Goal: Complete application form: Complete application form

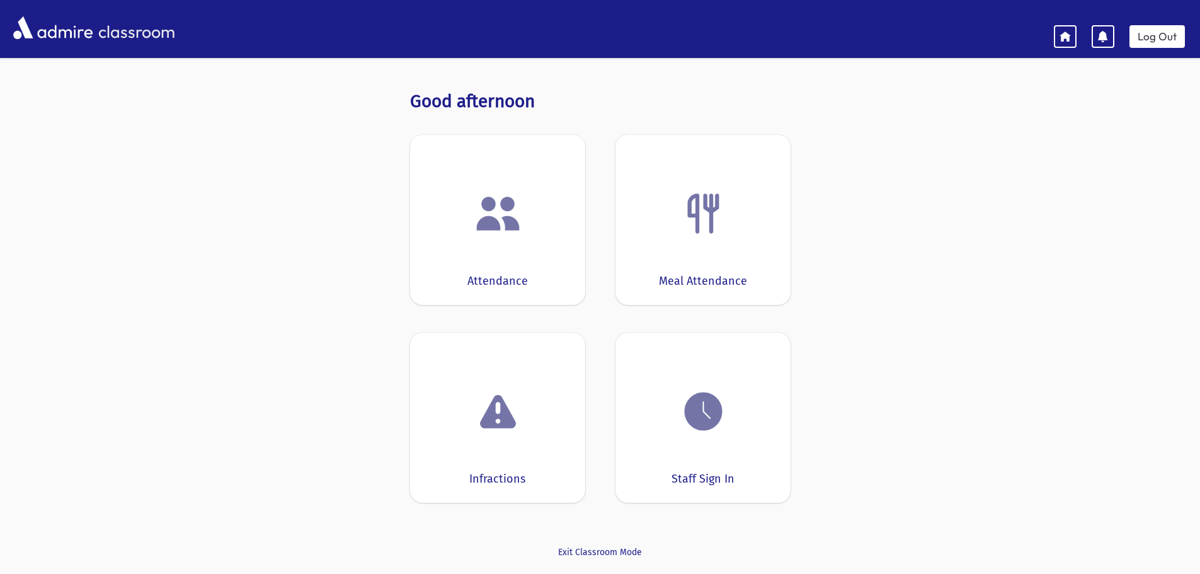
click at [697, 231] on img at bounding box center [704, 214] width 48 height 48
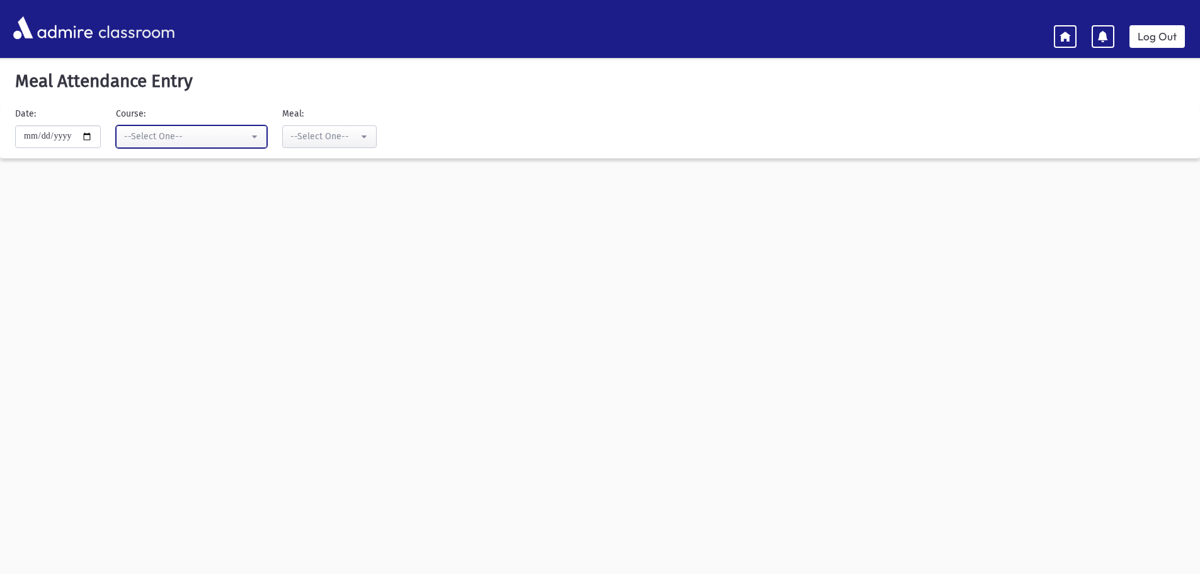
click at [168, 139] on div "--Select One--" at bounding box center [186, 136] width 125 height 13
click at [170, 139] on div "--Select One--" at bounding box center [186, 136] width 125 height 13
click at [199, 134] on div "--Select One--" at bounding box center [186, 136] width 125 height 13
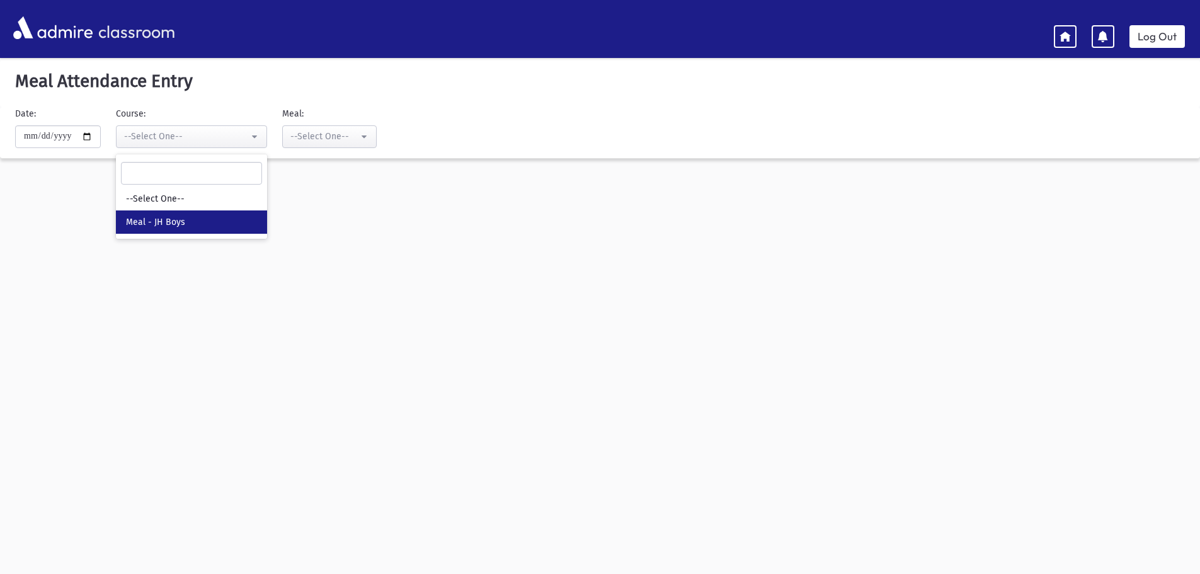
click at [200, 226] on link "Meal - JH Boys" at bounding box center [191, 221] width 151 height 23
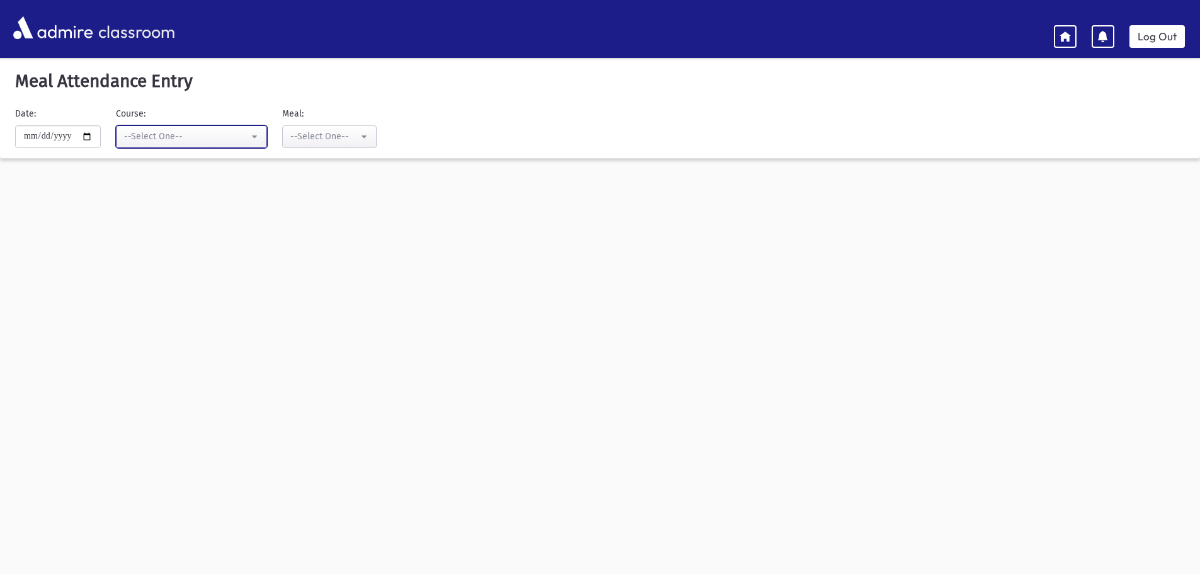
click at [164, 142] on div "--Select One--" at bounding box center [186, 136] width 125 height 13
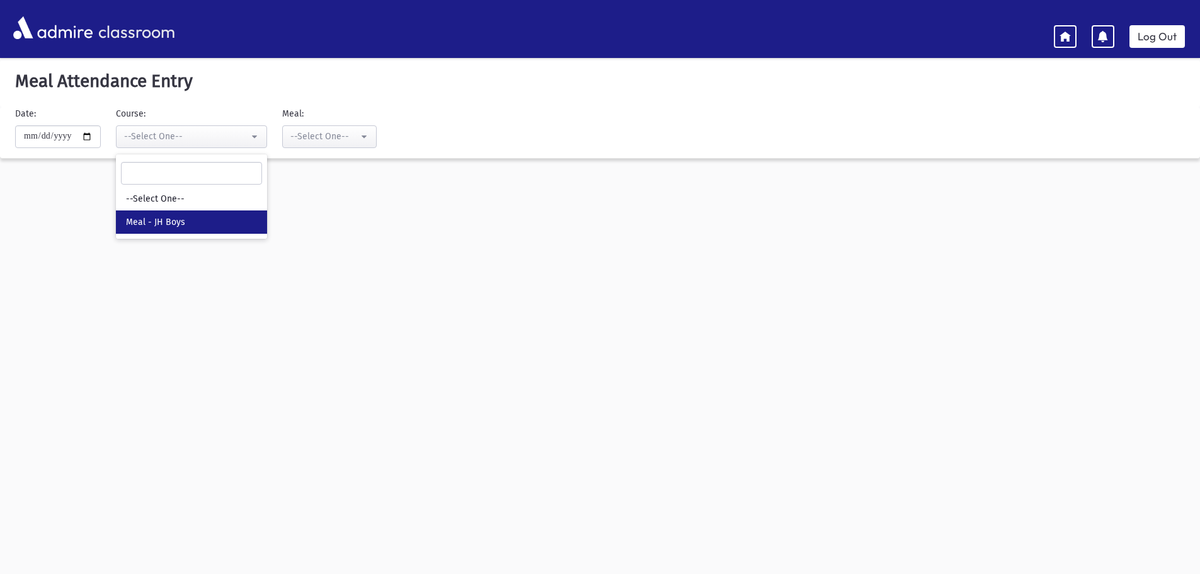
click at [185, 217] on span "Meal - JH Boys" at bounding box center [155, 222] width 59 height 13
select select "*****"
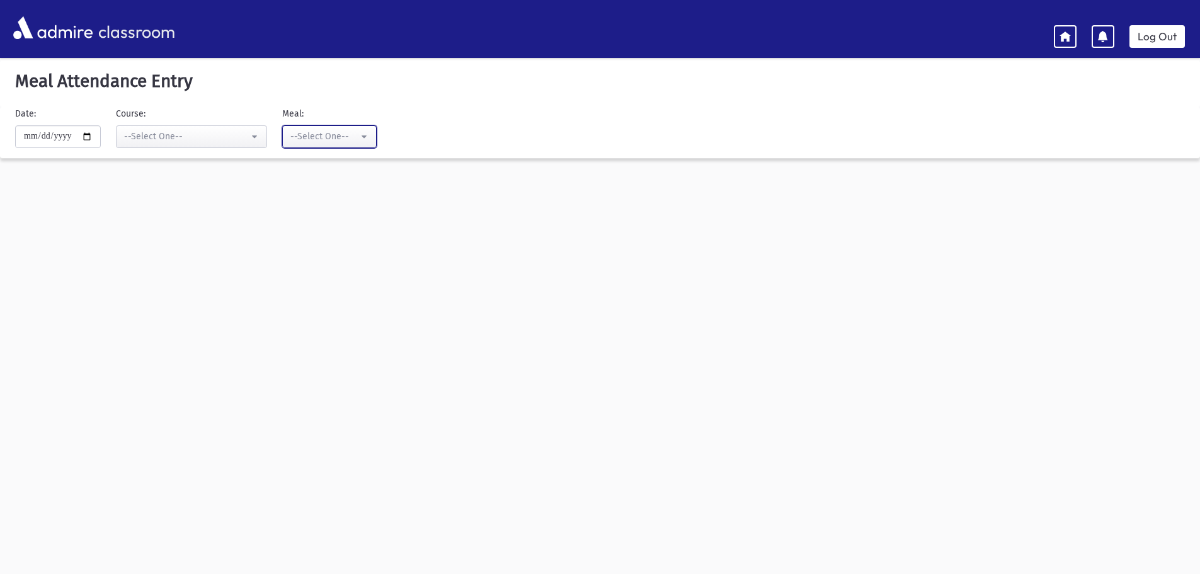
click at [326, 138] on div "--Select One--" at bounding box center [325, 136] width 68 height 13
click at [55, 134] on input "**********" at bounding box center [58, 136] width 86 height 23
click at [312, 133] on div "--Select One--" at bounding box center [325, 136] width 68 height 13
click at [314, 253] on link "Lunch" at bounding box center [329, 245] width 95 height 23
select select "*"
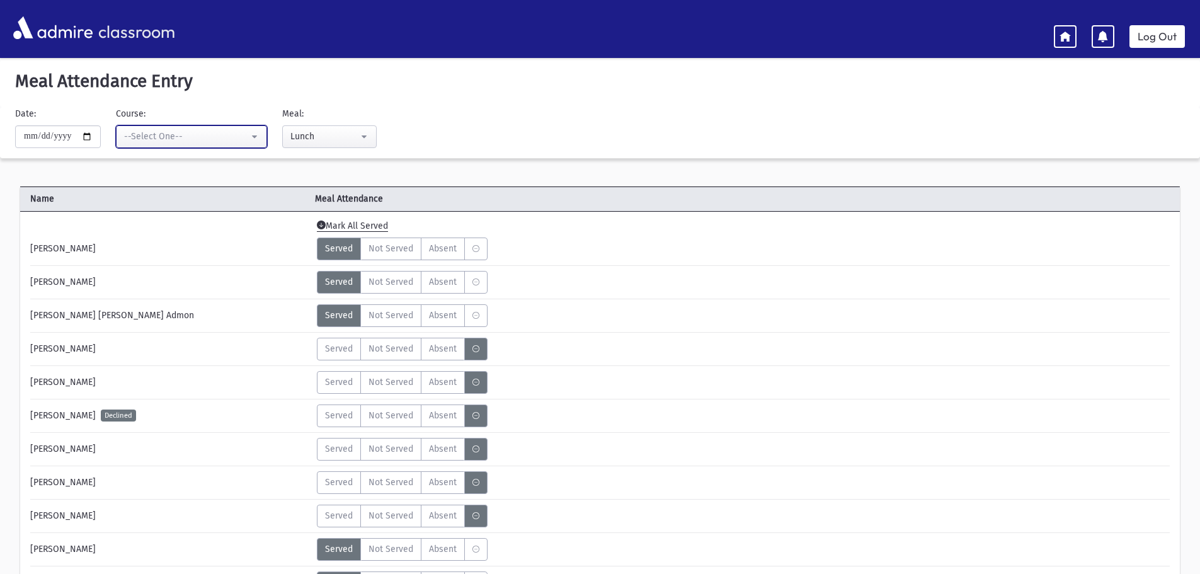
click at [226, 146] on button "--Select One--" at bounding box center [191, 136] width 151 height 23
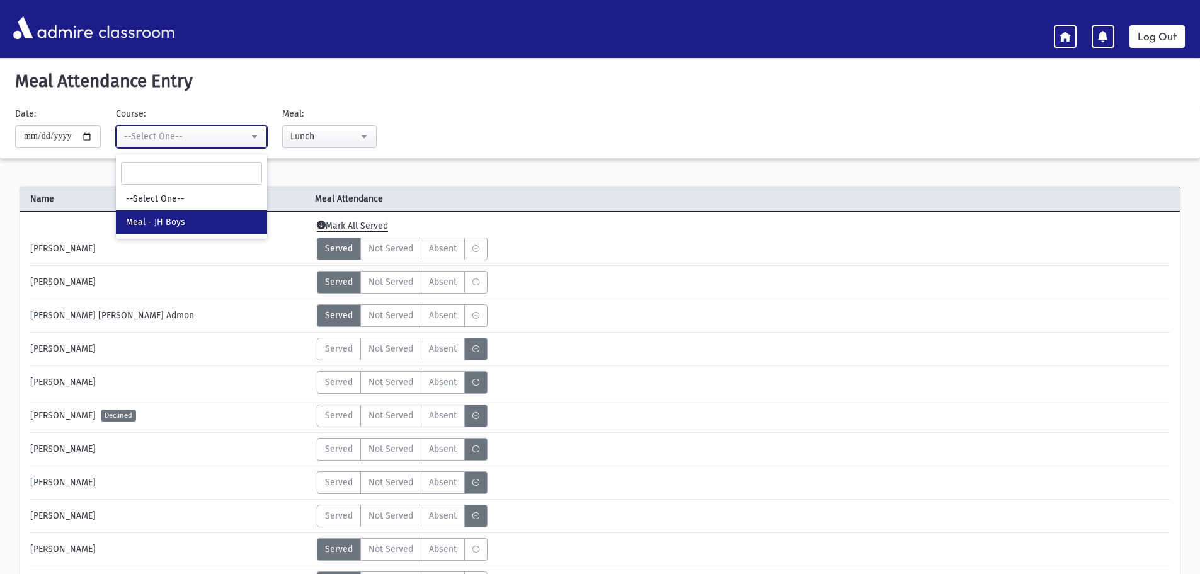
click at [223, 142] on div "--Select One--" at bounding box center [186, 136] width 125 height 13
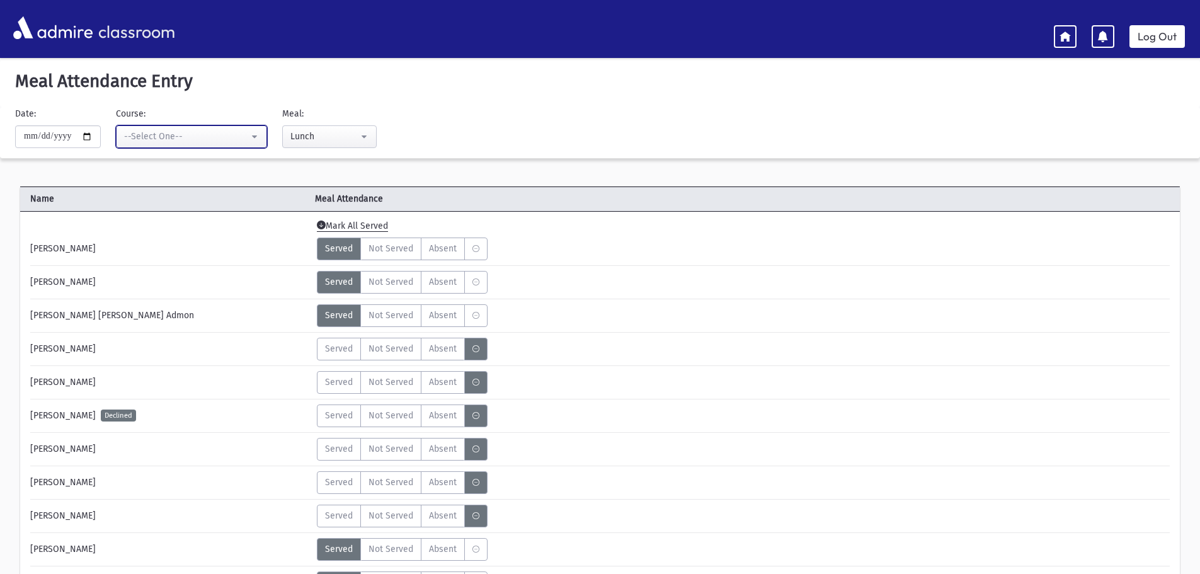
click at [175, 137] on div "--Select One--" at bounding box center [186, 136] width 125 height 13
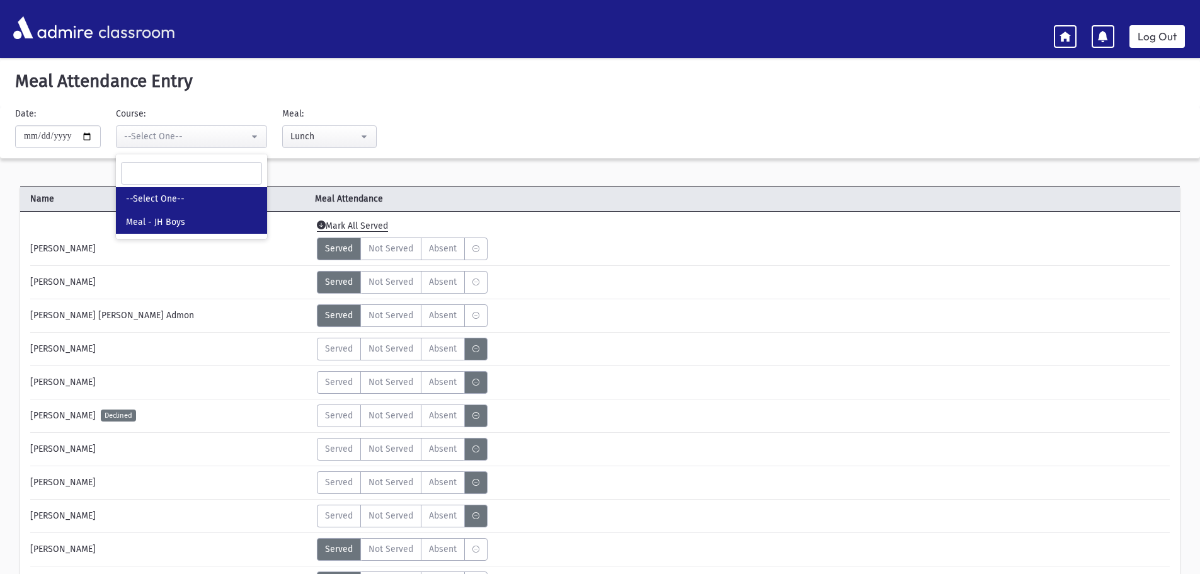
click at [180, 197] on span "--Select One--" at bounding box center [155, 199] width 59 height 13
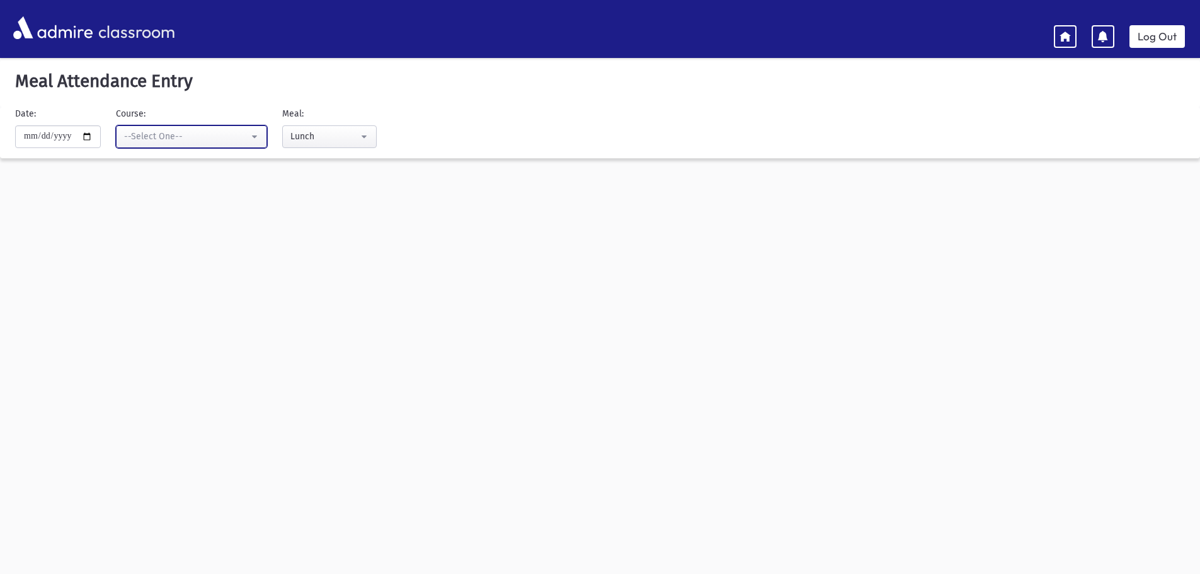
click at [157, 138] on div "--Select One--" at bounding box center [186, 136] width 125 height 13
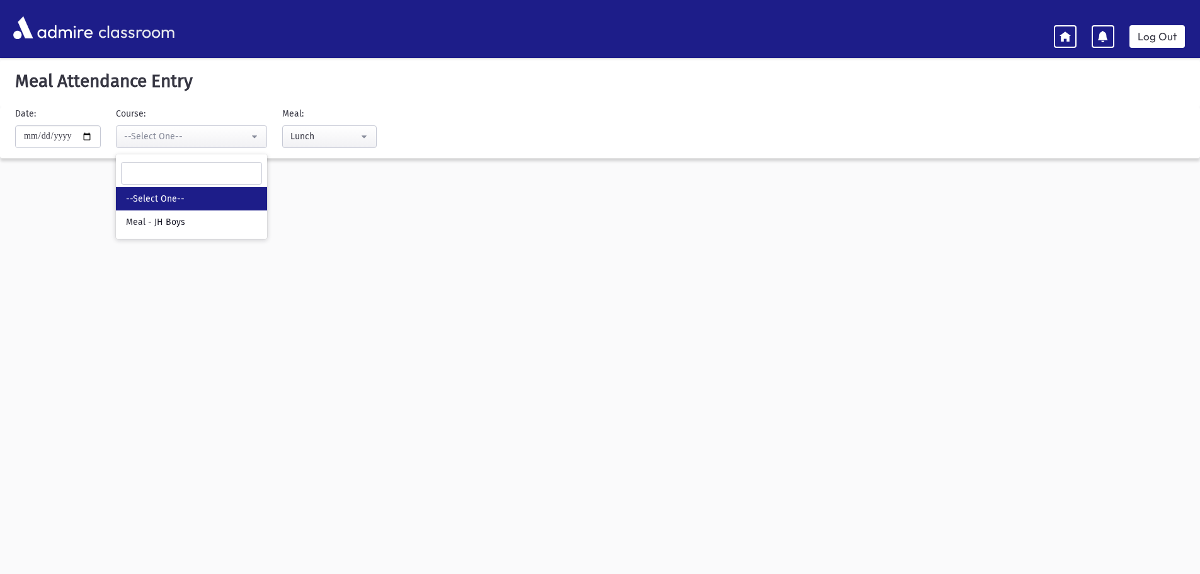
click at [185, 196] on span "--Select One--" at bounding box center [155, 199] width 59 height 13
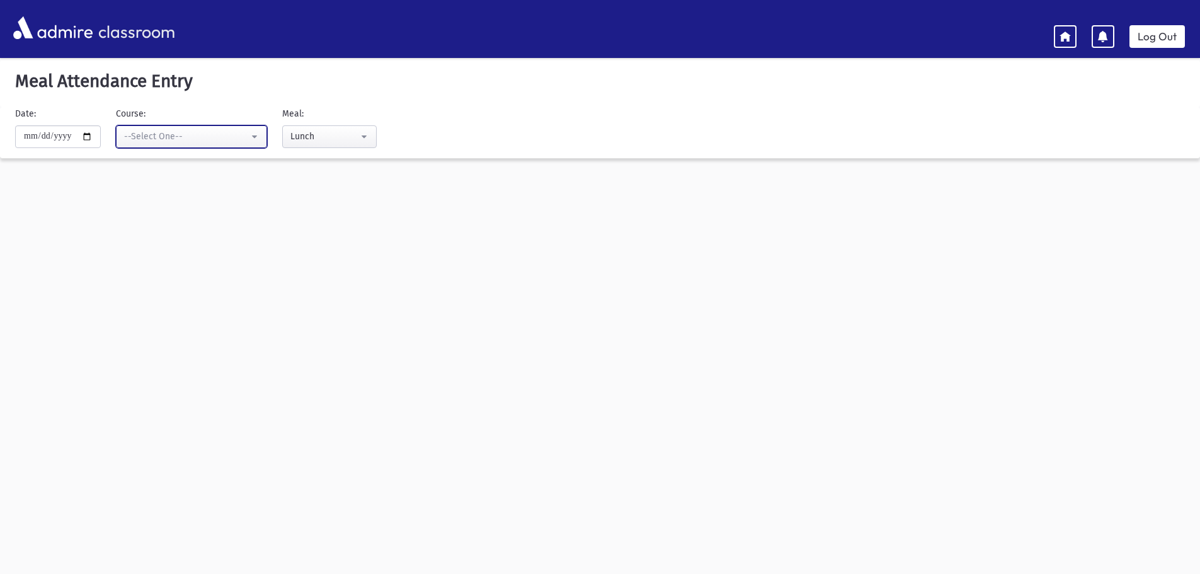
click at [166, 141] on div "--Select One--" at bounding box center [186, 136] width 125 height 13
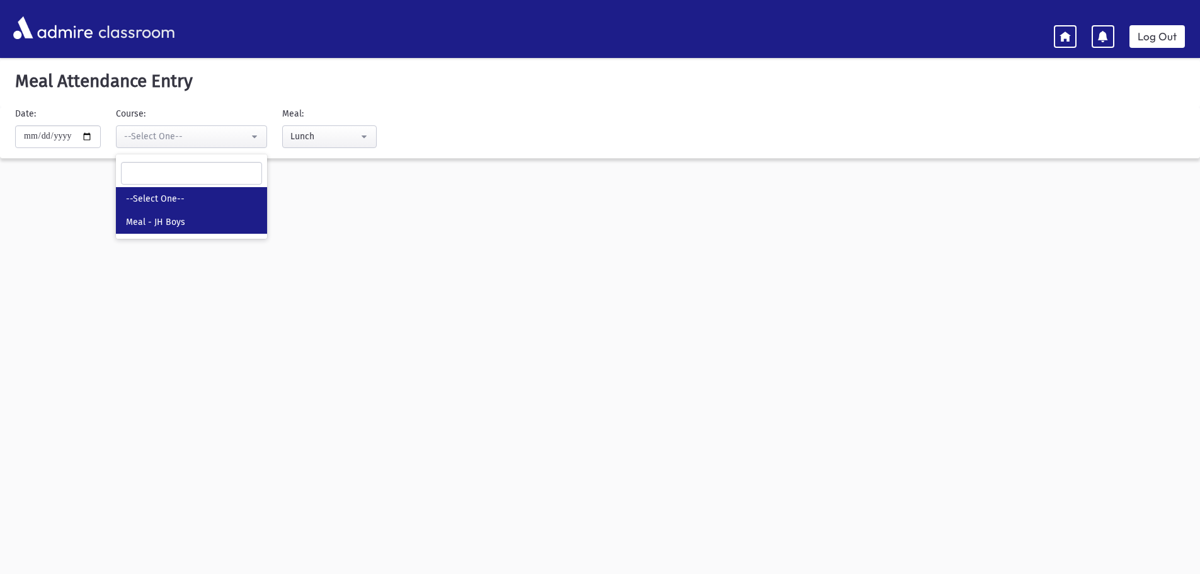
click at [182, 217] on span "Meal - JH Boys" at bounding box center [155, 222] width 59 height 13
select select "*****"
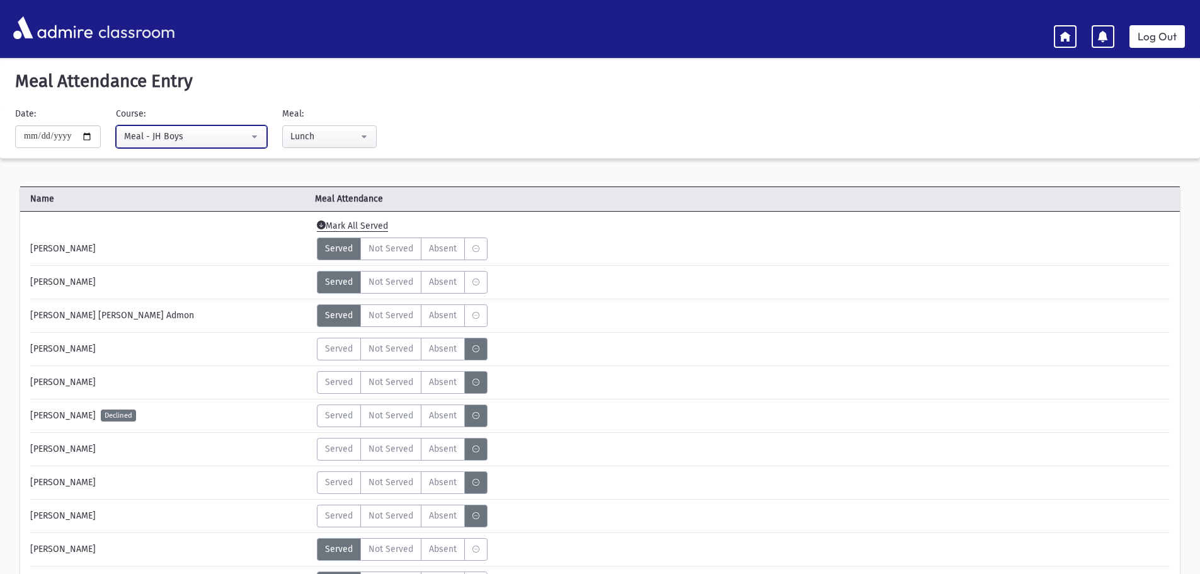
click at [239, 141] on div "Meal - JH Boys" at bounding box center [186, 136] width 125 height 13
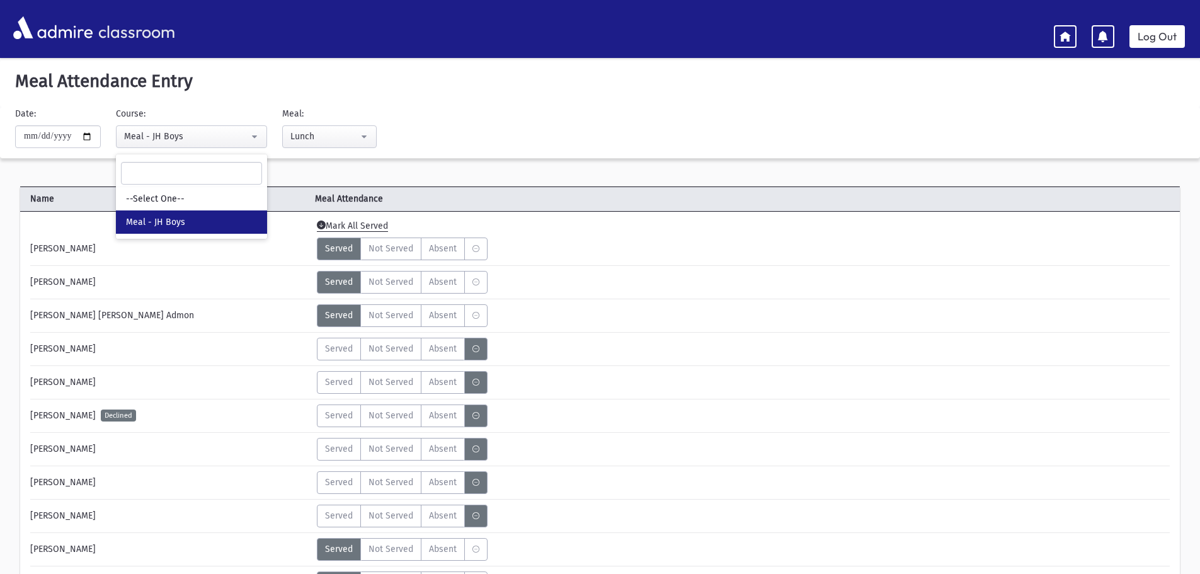
click at [711, 123] on div "**********" at bounding box center [404, 127] width 790 height 41
